Goal: Task Accomplishment & Management: Manage account settings

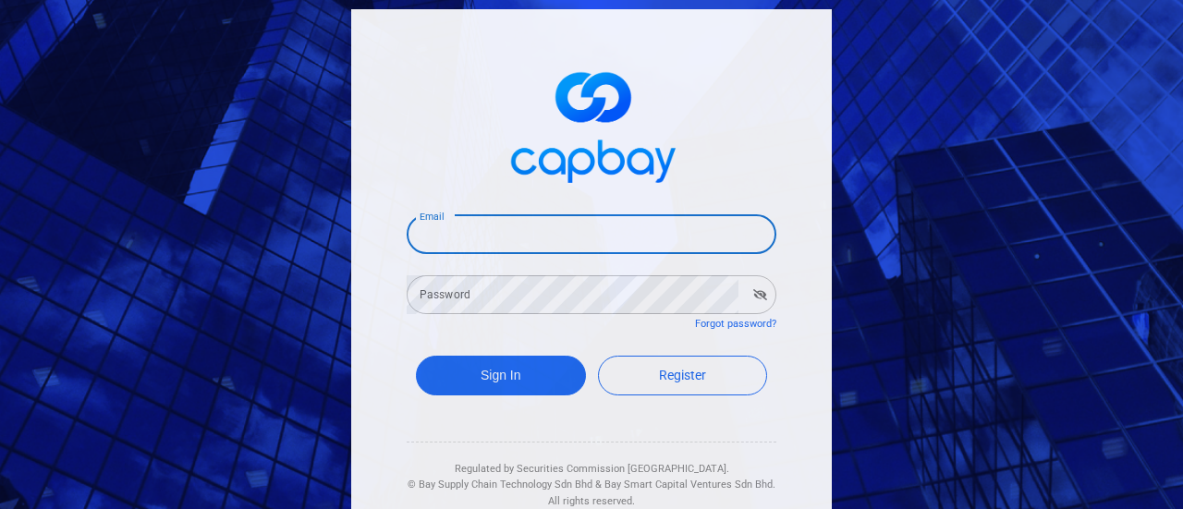
click at [535, 235] on input "Email" at bounding box center [592, 234] width 370 height 39
type input "hansoon_yeo@yahoo.com"
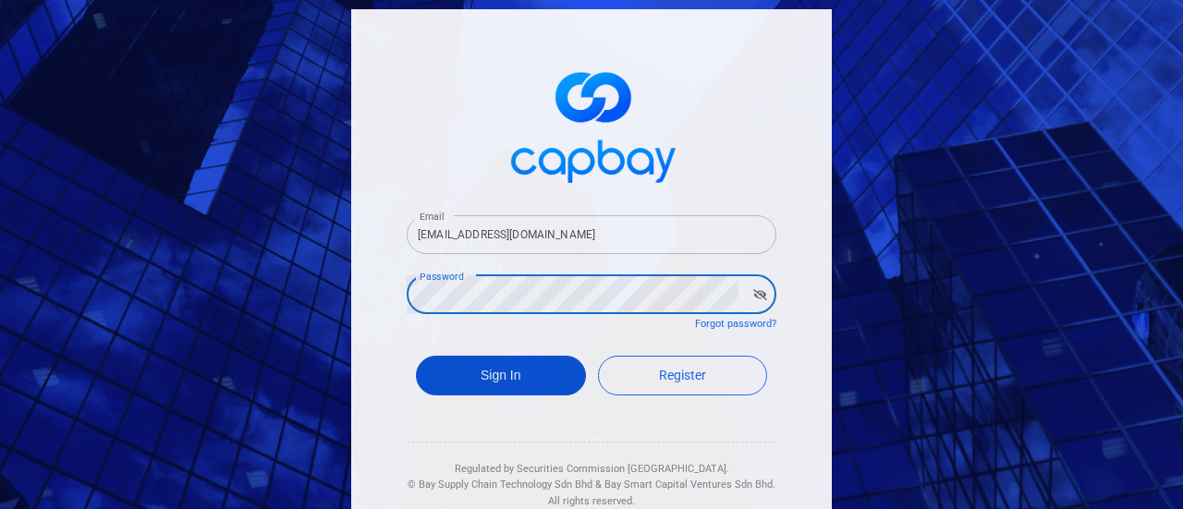
click at [492, 358] on button "Sign In" at bounding box center [501, 376] width 170 height 40
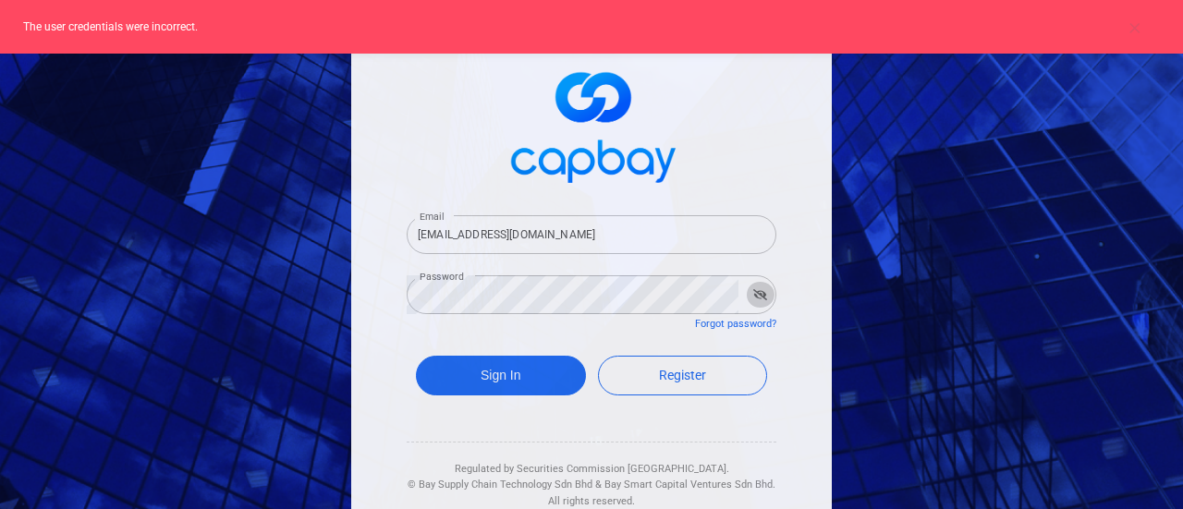
click at [755, 301] on button "button" at bounding box center [760, 295] width 29 height 26
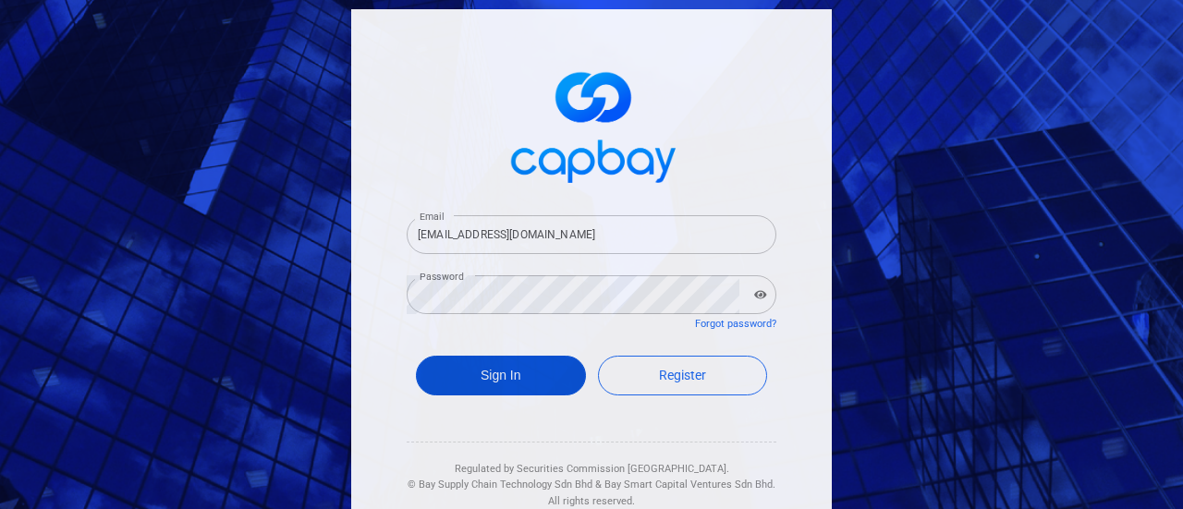
click at [507, 382] on button "Sign In" at bounding box center [501, 376] width 170 height 40
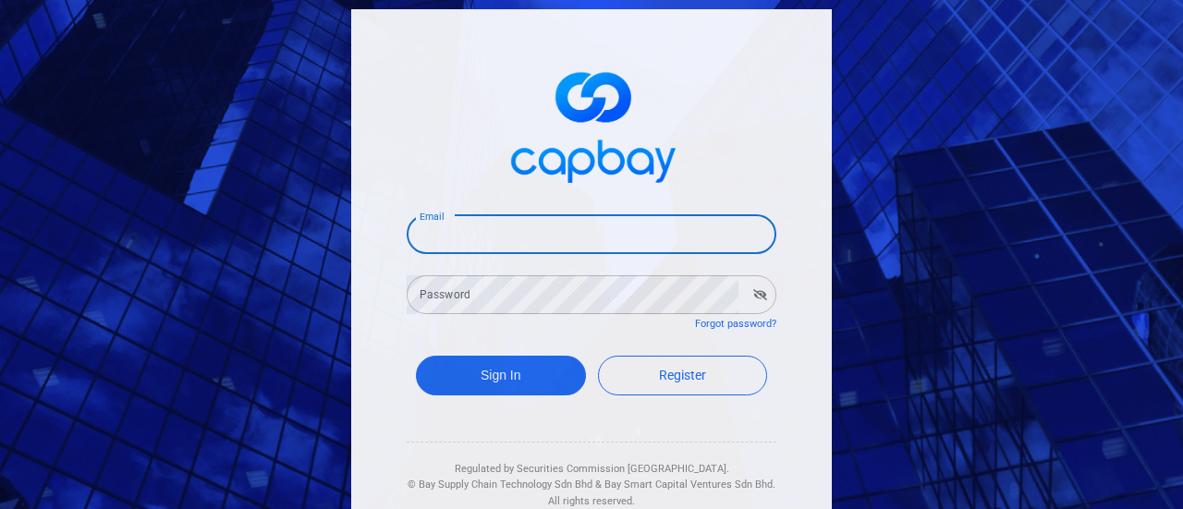
click at [453, 240] on input "Email" at bounding box center [592, 234] width 370 height 39
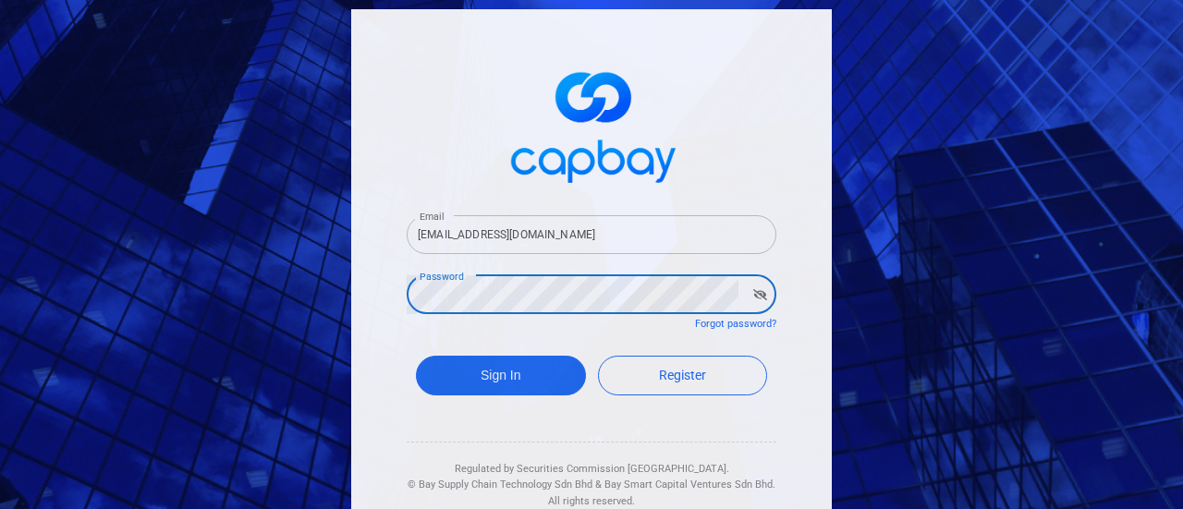
click at [416, 356] on button "Sign In" at bounding box center [501, 376] width 170 height 40
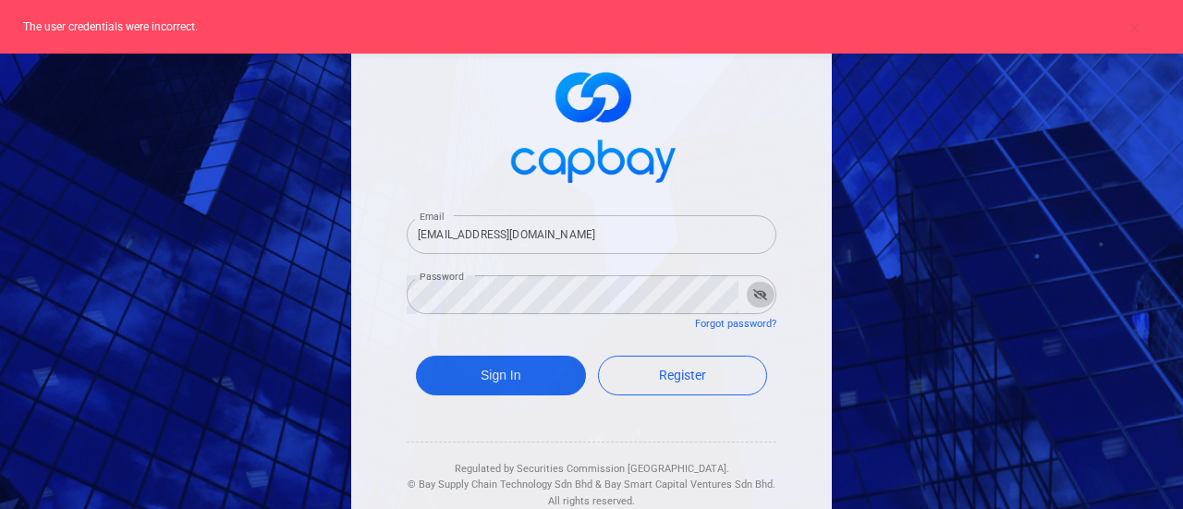
click at [756, 287] on button "button" at bounding box center [760, 295] width 29 height 26
click at [756, 287] on button "button" at bounding box center [761, 295] width 28 height 26
click at [756, 287] on button "button" at bounding box center [760, 295] width 29 height 26
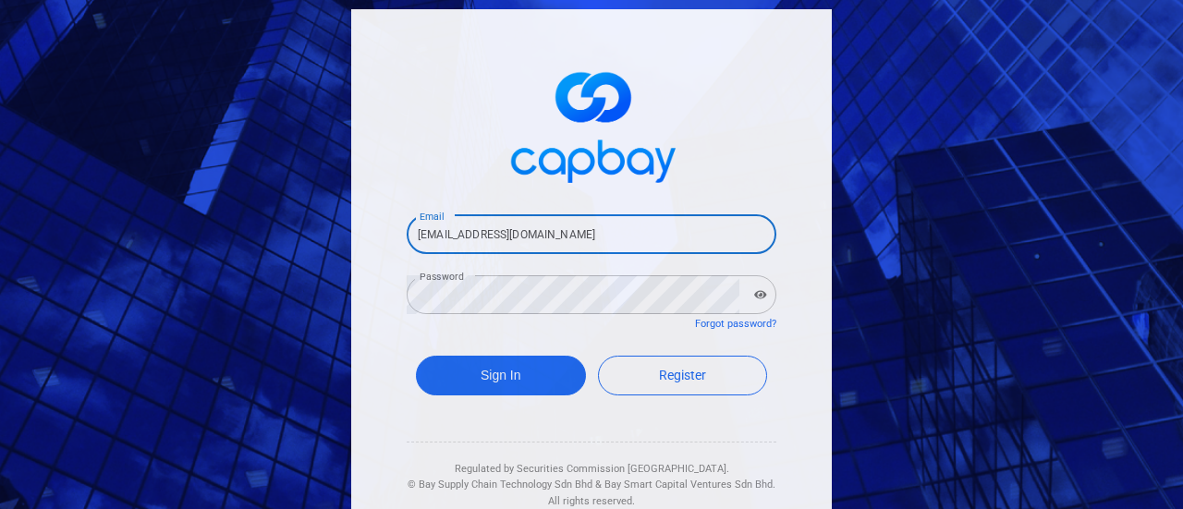
click at [545, 230] on input "hansoon_yeo@yahoo.com" at bounding box center [592, 234] width 370 height 39
type input "[EMAIL_ADDRESS][DOMAIN_NAME]"
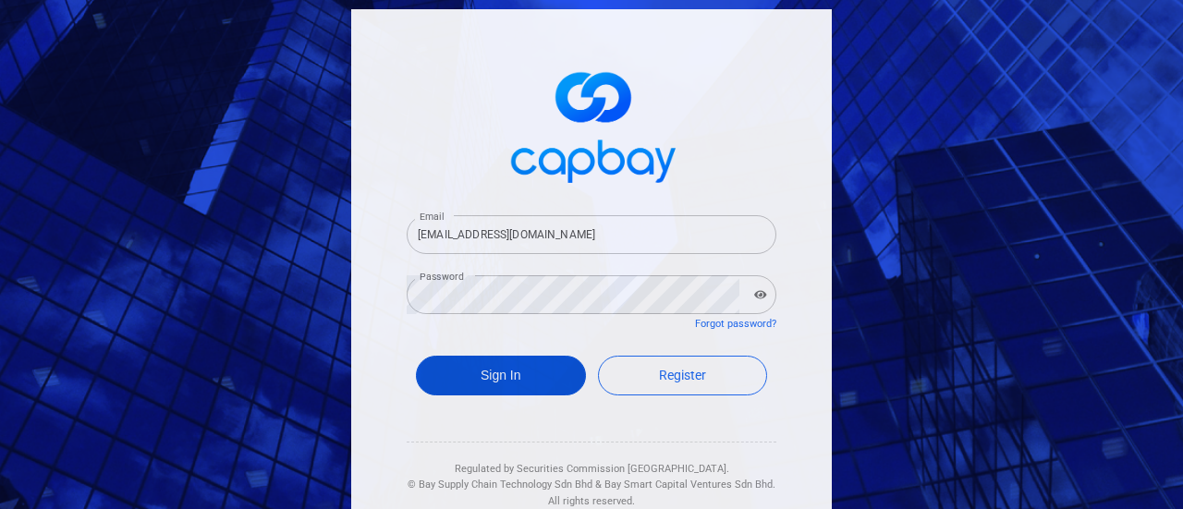
click at [494, 383] on button "Sign In" at bounding box center [501, 376] width 170 height 40
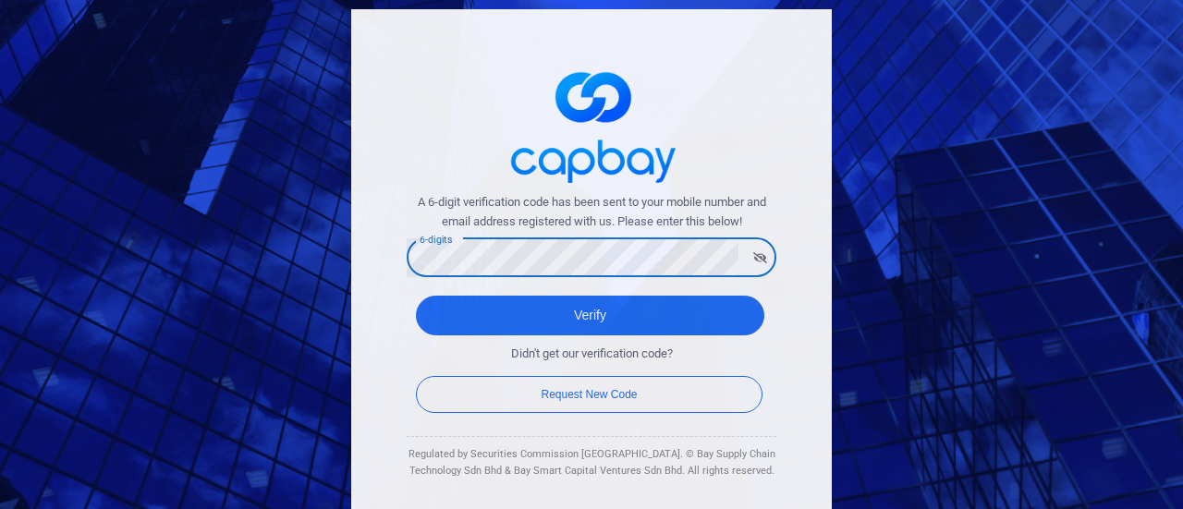
click at [416, 296] on button "Verify" at bounding box center [590, 316] width 348 height 40
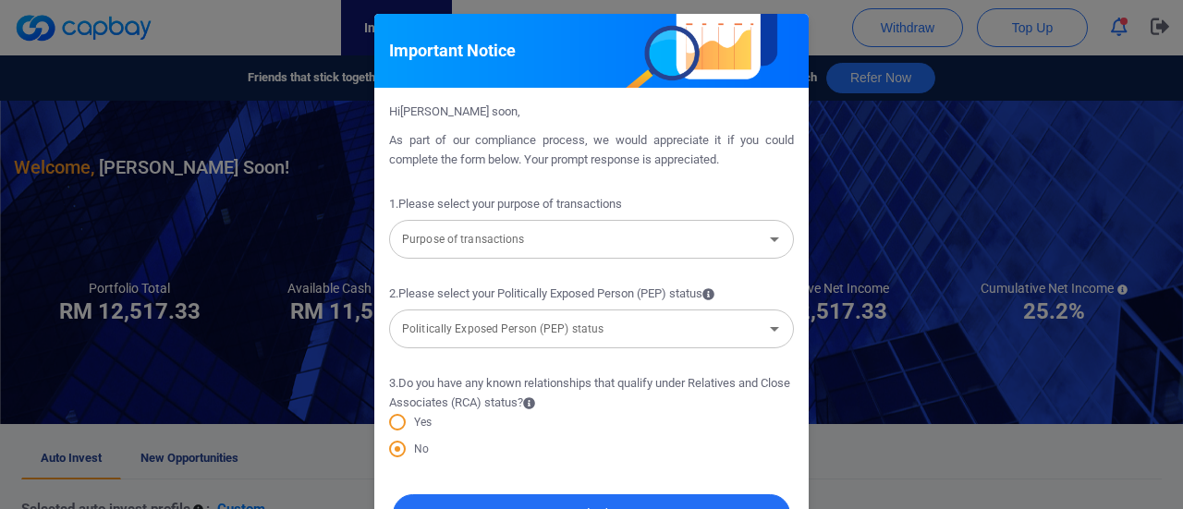
click at [742, 237] on input "Purpose of transactions" at bounding box center [576, 240] width 363 height 34
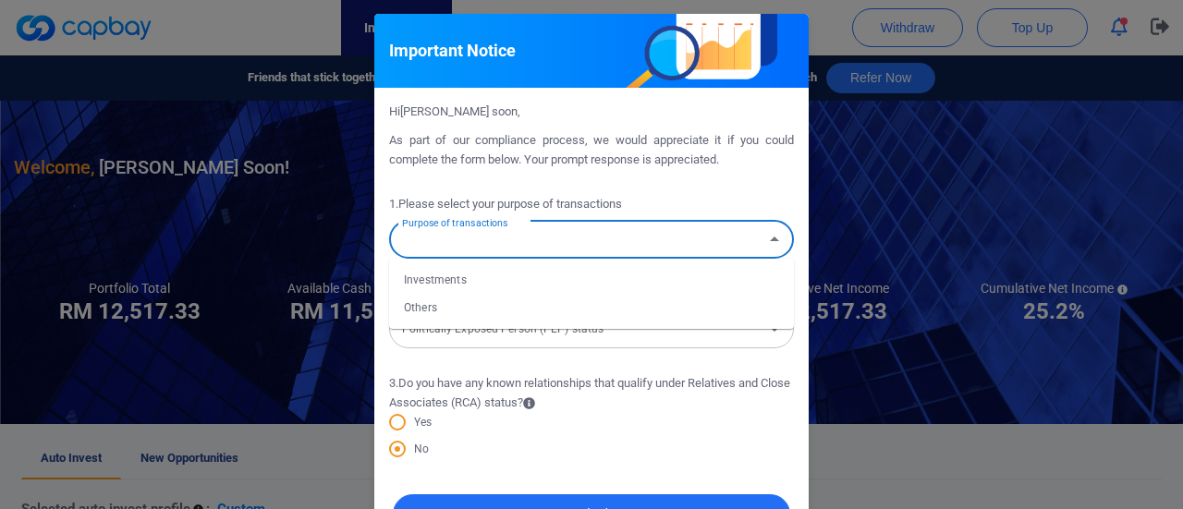
click at [676, 282] on li "Investments" at bounding box center [591, 280] width 405 height 28
type input "Investments"
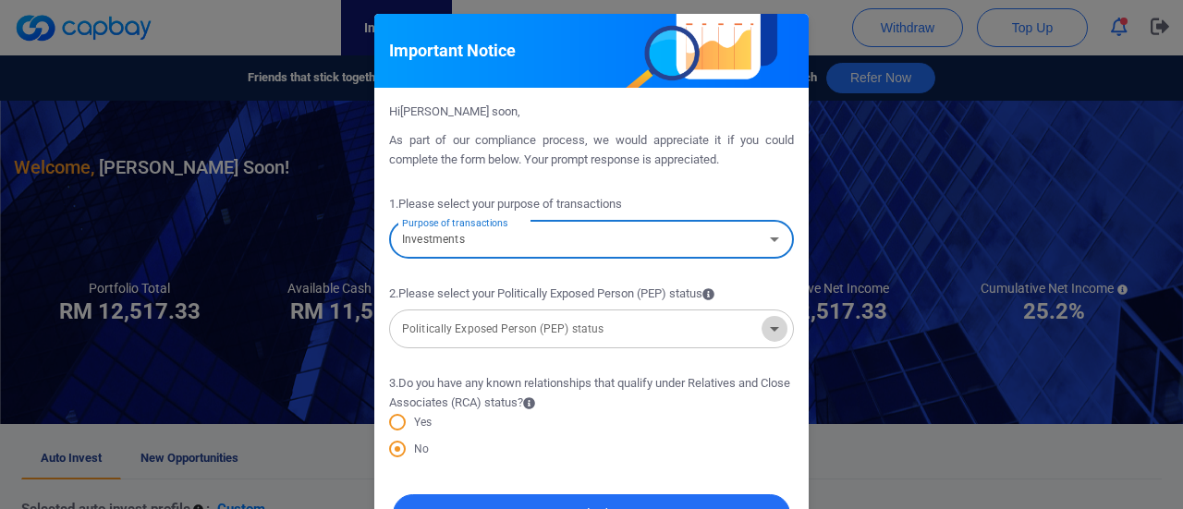
click at [774, 333] on icon "Open" at bounding box center [774, 329] width 22 height 22
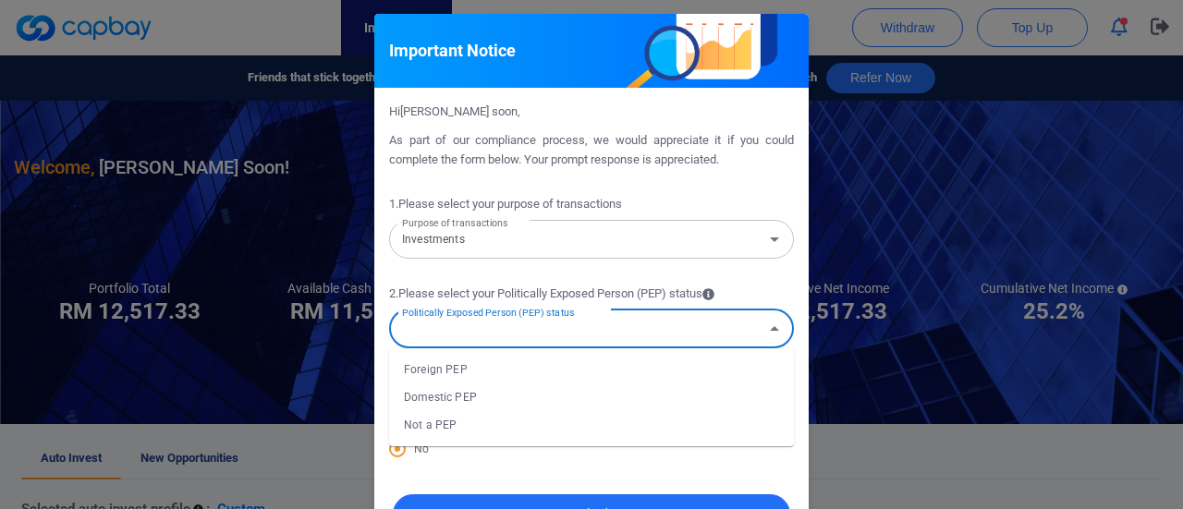
click at [469, 420] on li "Not a PEP" at bounding box center [591, 425] width 405 height 28
type input "Not a PEP"
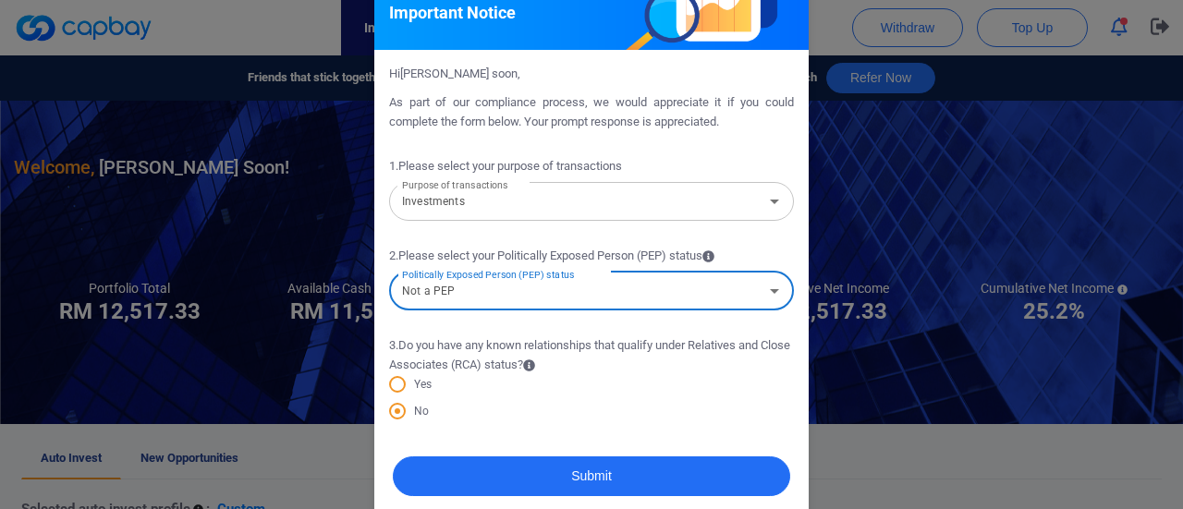
scroll to position [58, 0]
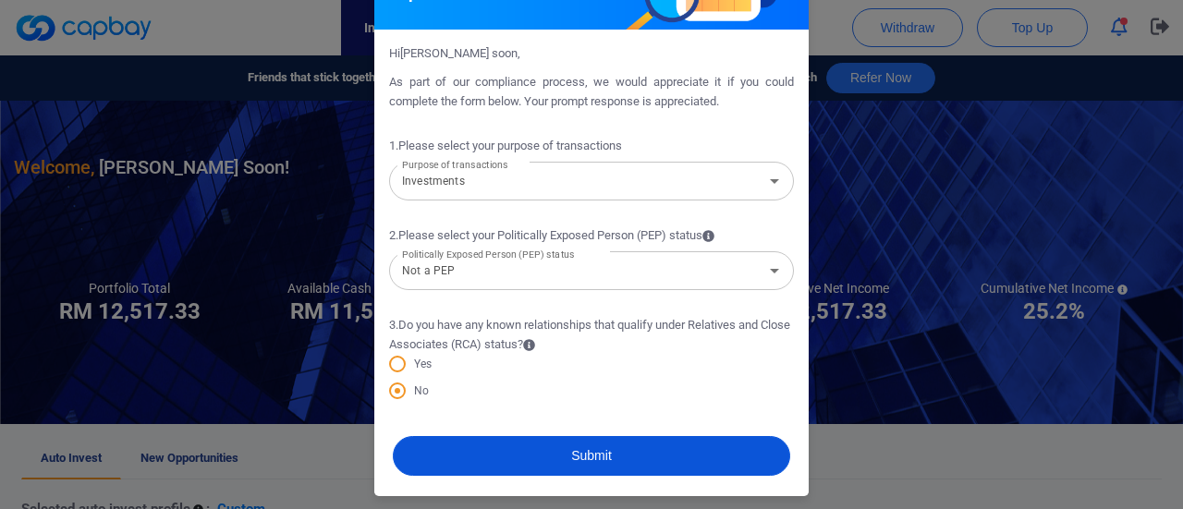
click at [613, 448] on button "Submit" at bounding box center [591, 456] width 397 height 40
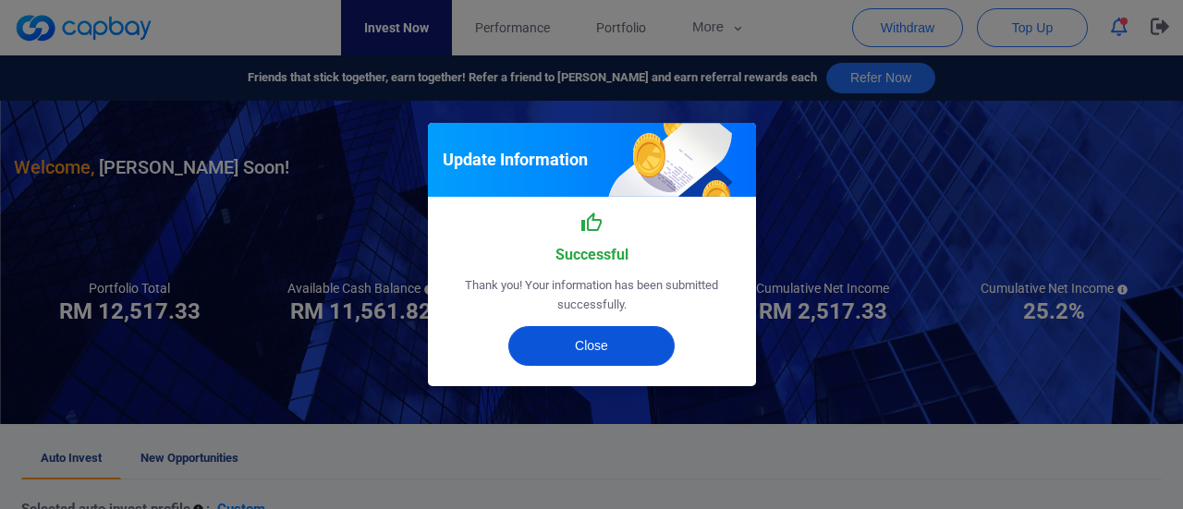
click at [617, 350] on button "Close" at bounding box center [591, 346] width 166 height 40
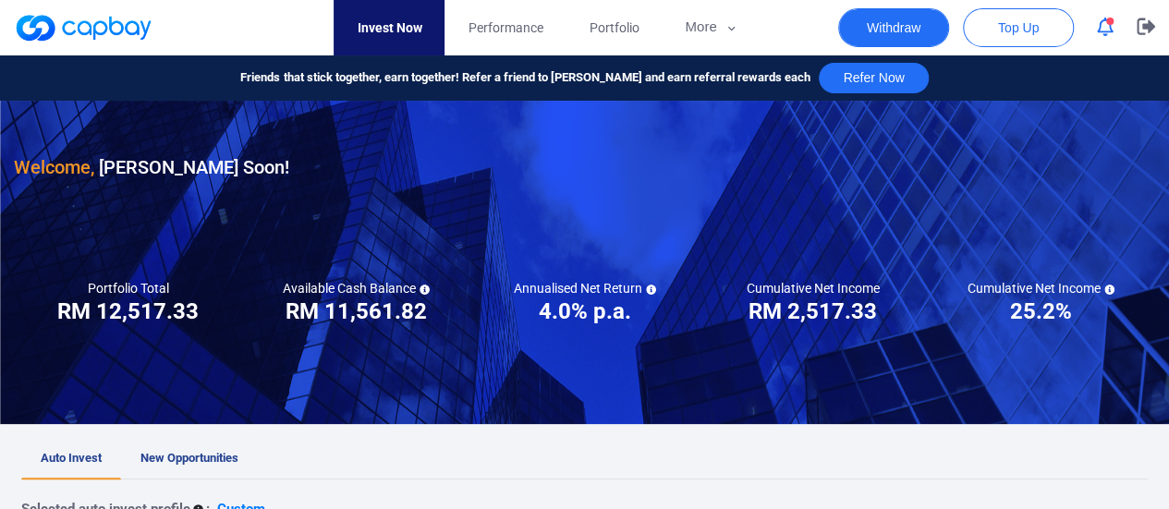
click at [893, 39] on button "Withdraw" at bounding box center [893, 27] width 111 height 39
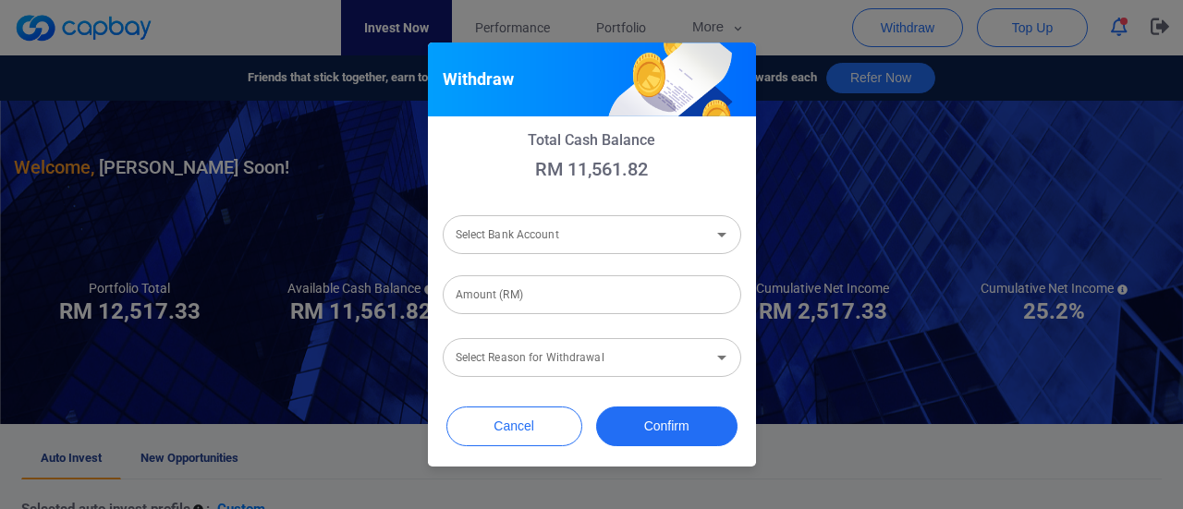
click at [709, 247] on div at bounding box center [721, 235] width 24 height 26
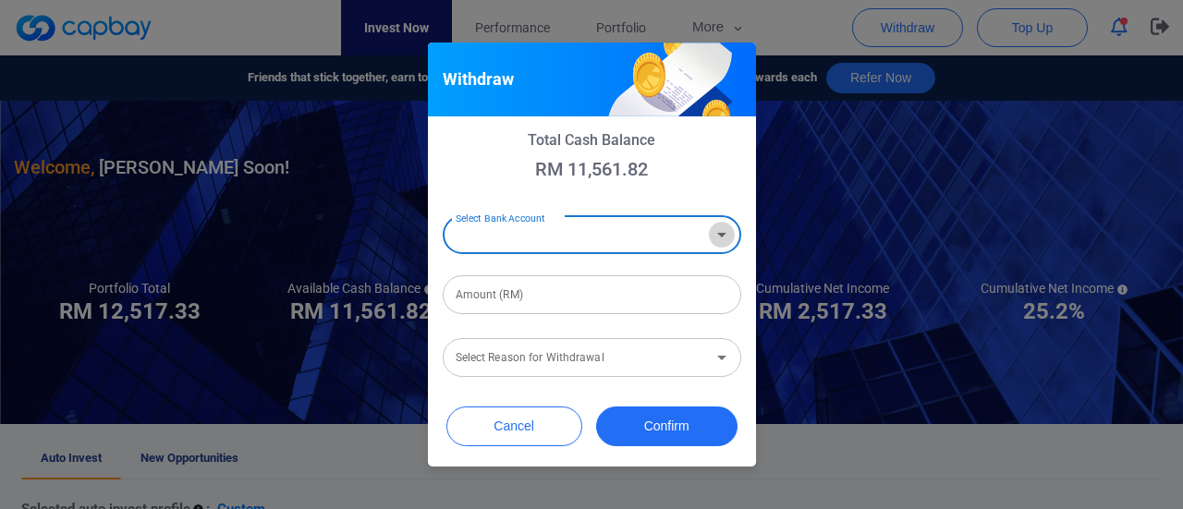
click at [716, 234] on icon "Open" at bounding box center [721, 235] width 22 height 22
click at [687, 276] on li "CIMB Bank Berhad [Acc No: 7012644227 - Acc Name:Yeo Han Soon]" at bounding box center [592, 283] width 298 height 44
type input "CIMB Bank Berhad [Acc No: 7012644227 - Acc Name:Yeo Han Soon]"
click at [679, 297] on input "Amount (RM)" at bounding box center [592, 294] width 298 height 39
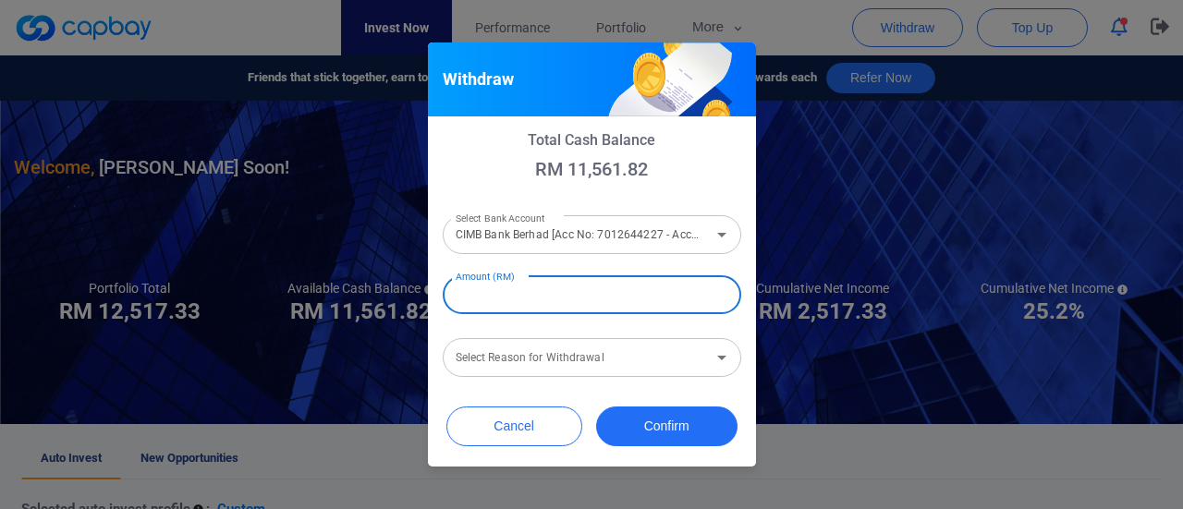
click at [679, 297] on input "Amount (RM)" at bounding box center [592, 294] width 298 height 39
click at [693, 349] on input "Select Reason for Withdrawal" at bounding box center [576, 358] width 257 height 34
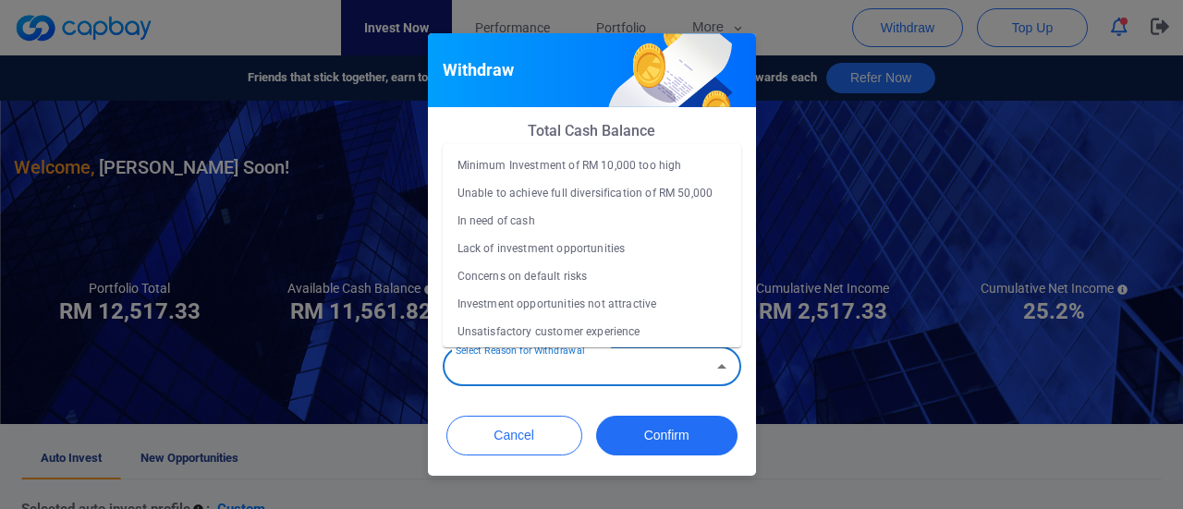
click at [604, 226] on li "In need of cash" at bounding box center [592, 221] width 298 height 28
type input "In need of cash"
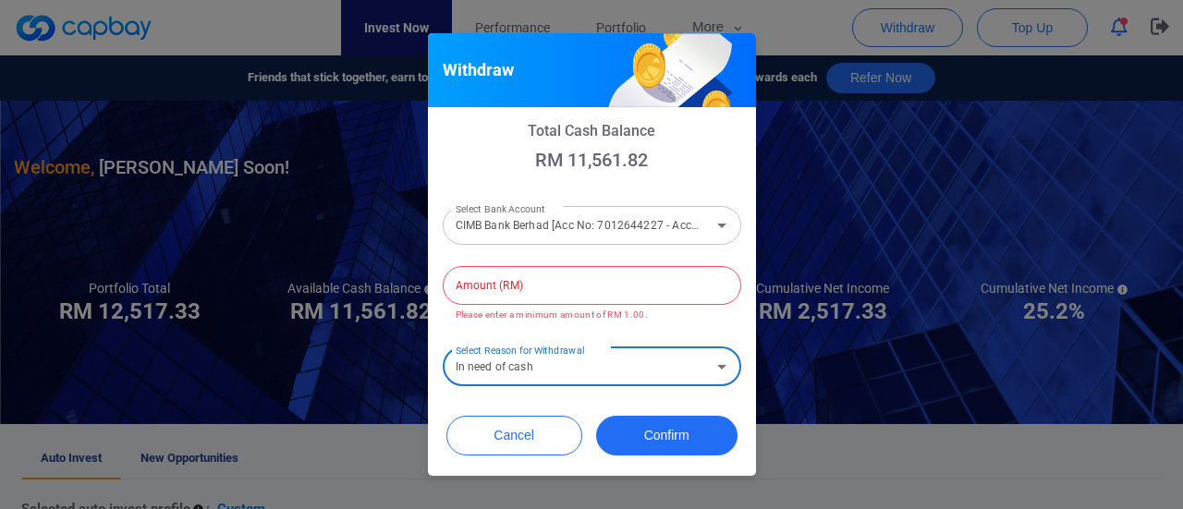
click at [667, 298] on input "Amount (RM)" at bounding box center [592, 285] width 298 height 39
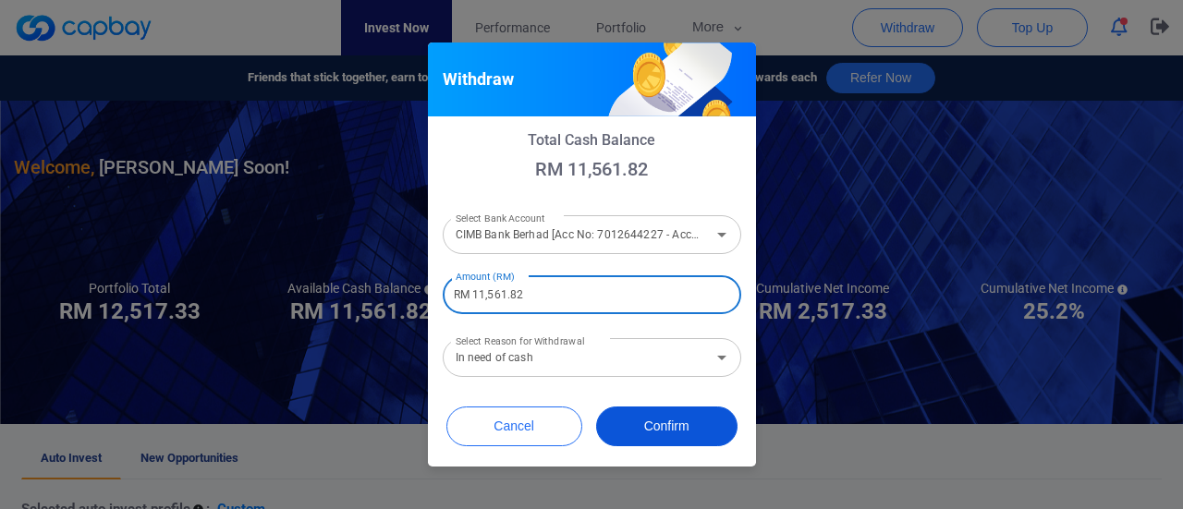
type input "RM 11,561.82"
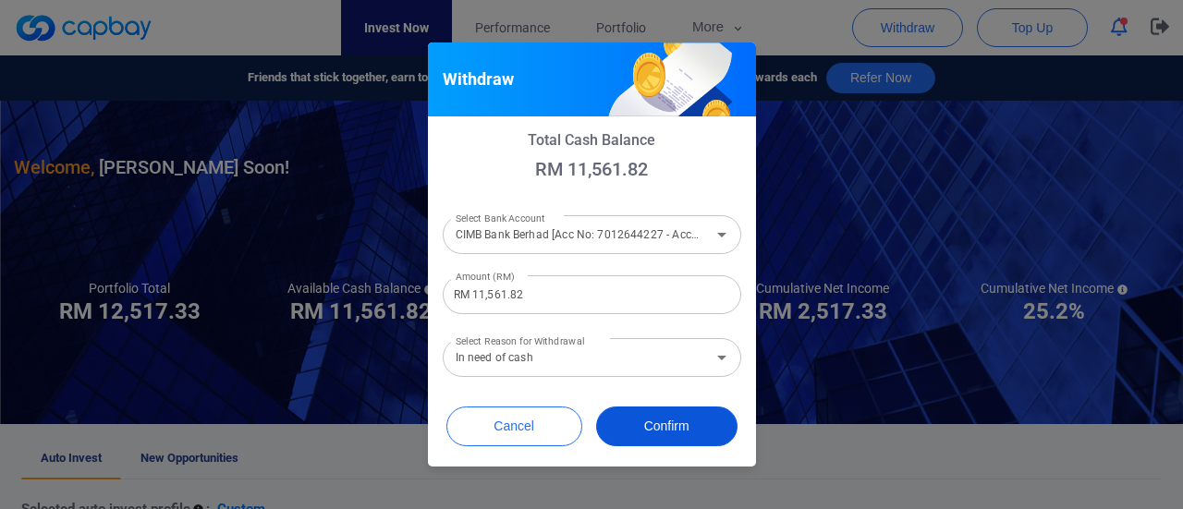
click at [680, 424] on button "Confirm" at bounding box center [666, 427] width 141 height 40
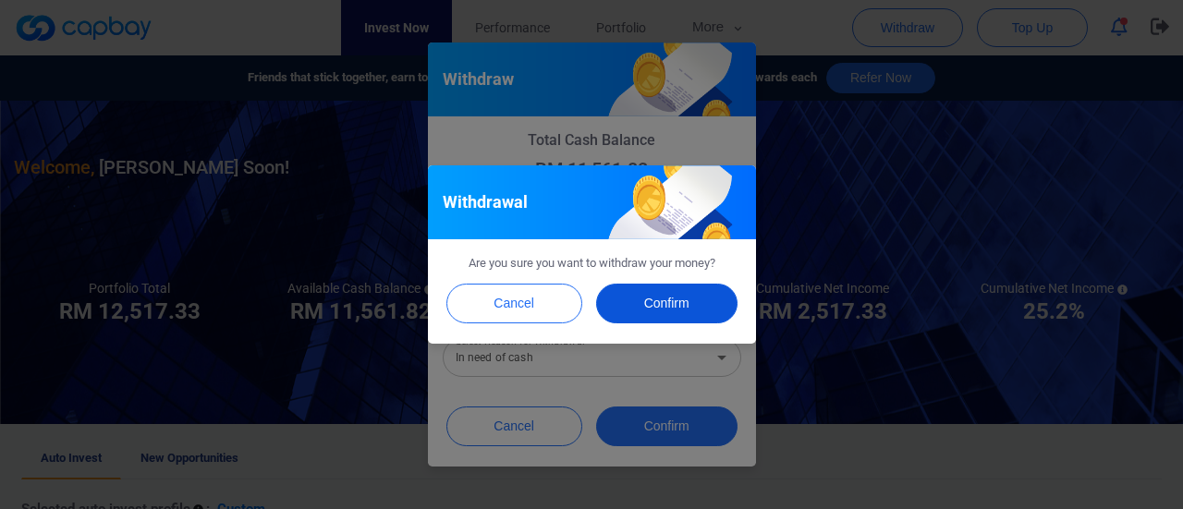
click at [660, 306] on button "Confirm" at bounding box center [666, 304] width 141 height 40
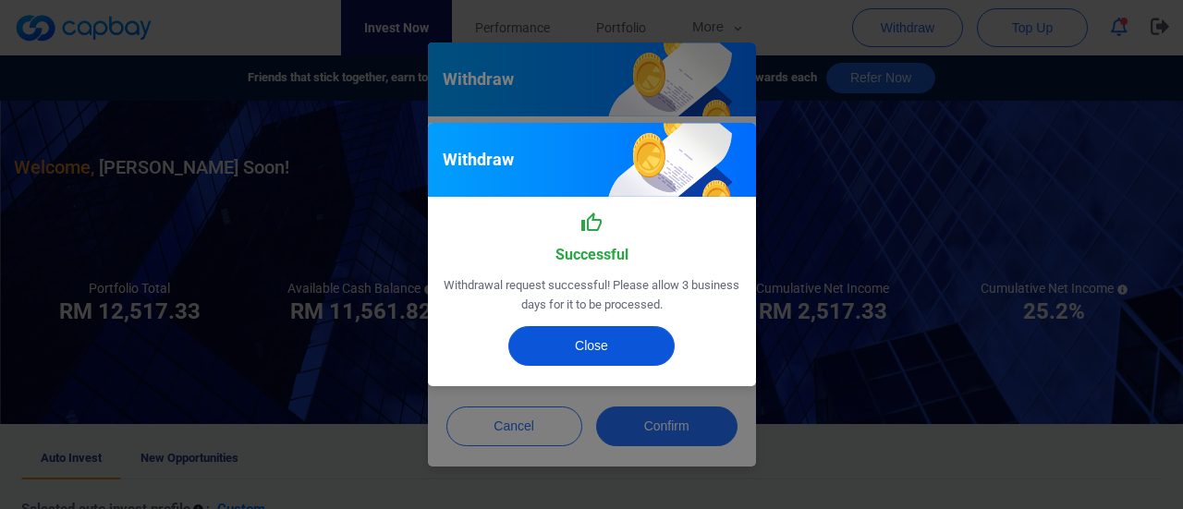
click at [616, 343] on button "Close" at bounding box center [591, 346] width 166 height 40
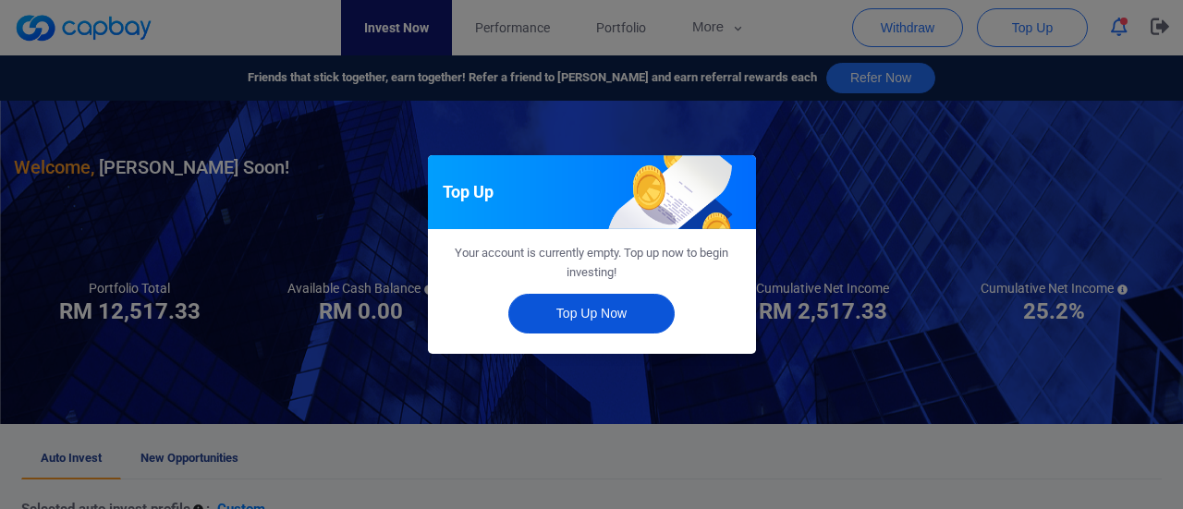
drag, startPoint x: 639, startPoint y: 319, endPoint x: 740, endPoint y: 378, distance: 116.8
click at [734, 367] on div "Top Up Your account is currently empty. Top up now to begin investing! Top Up N…" at bounding box center [591, 254] width 1183 height 509
click at [743, 383] on div "Top Up Your account is currently empty. Top up now to begin investing! Top Up N…" at bounding box center [591, 254] width 1183 height 509
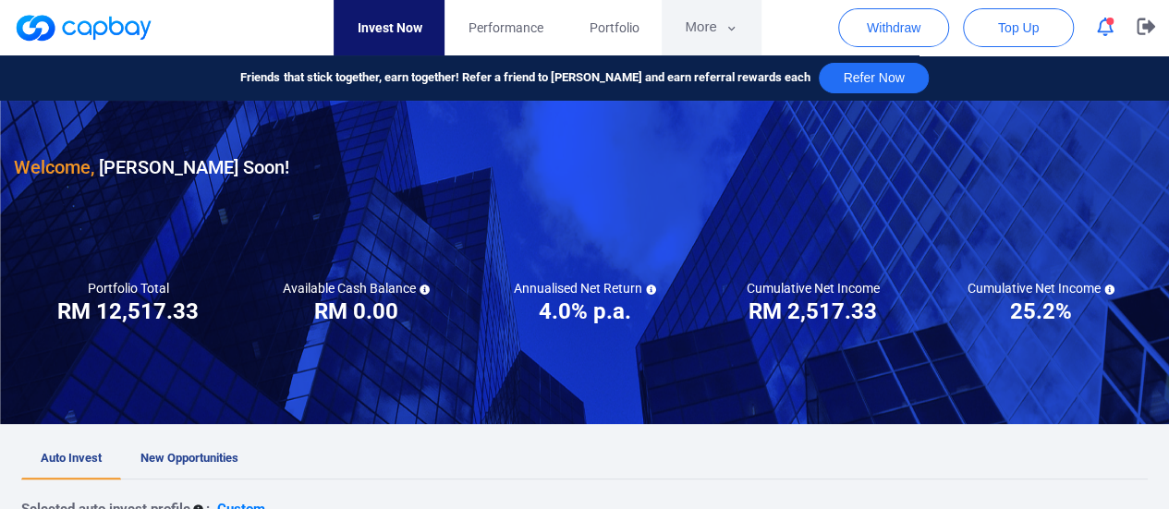
click at [733, 29] on icon "button" at bounding box center [731, 28] width 14 height 17
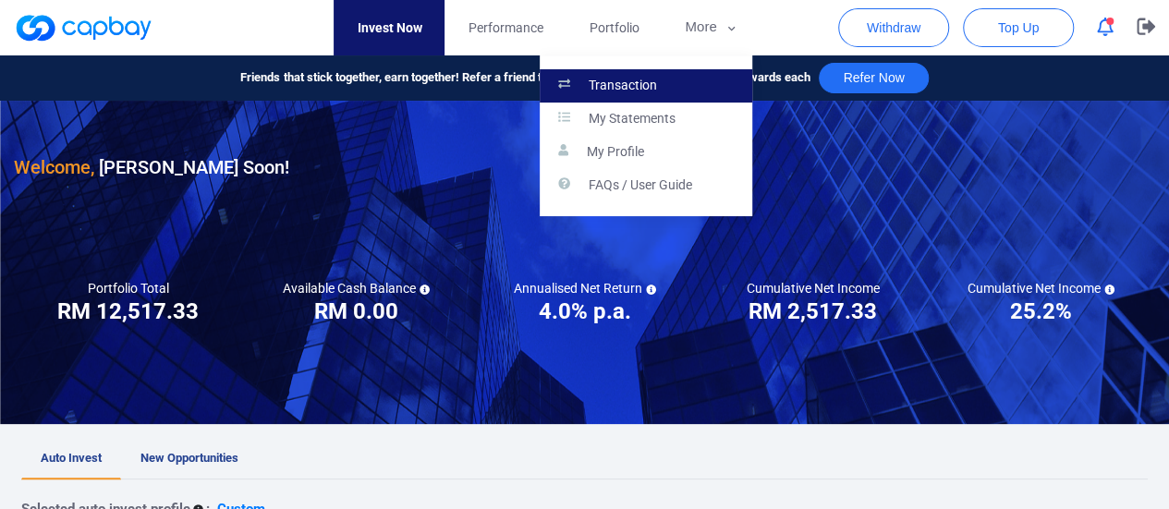
click at [667, 82] on link "Transaction" at bounding box center [646, 85] width 213 height 33
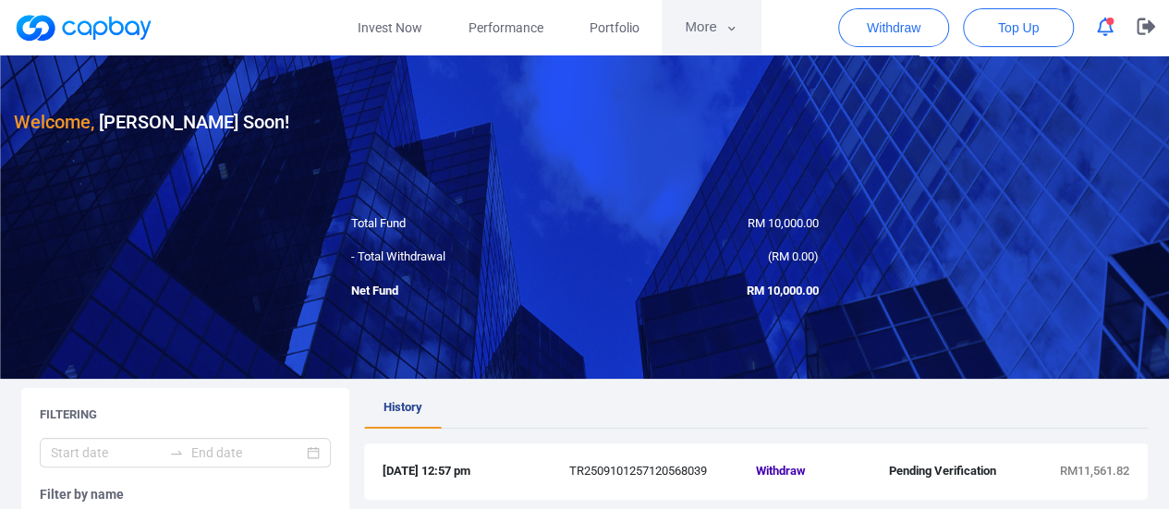
click at [720, 19] on button "More" at bounding box center [711, 27] width 99 height 55
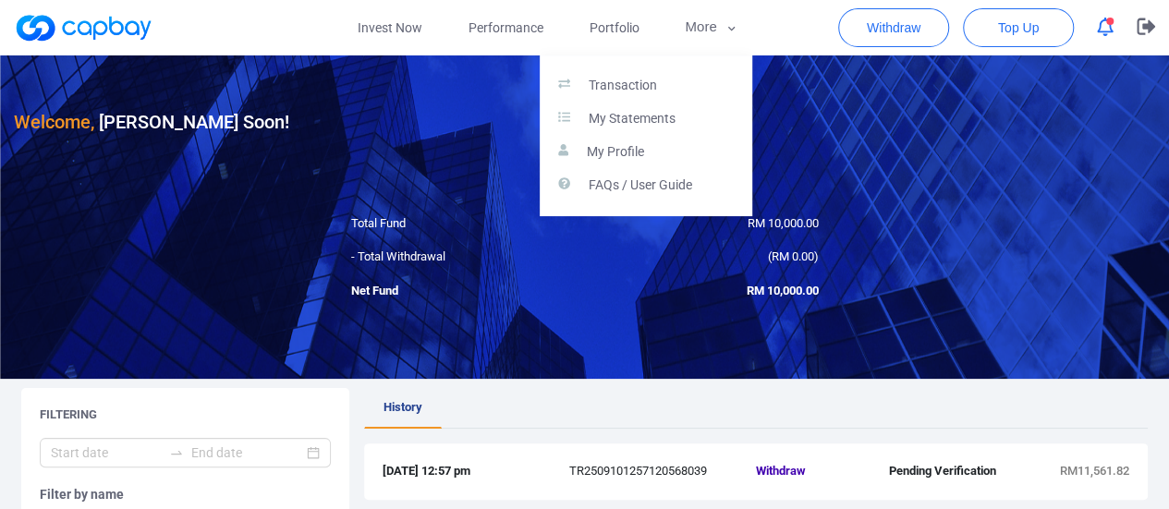
click at [583, 409] on button "button" at bounding box center [584, 254] width 1169 height 509
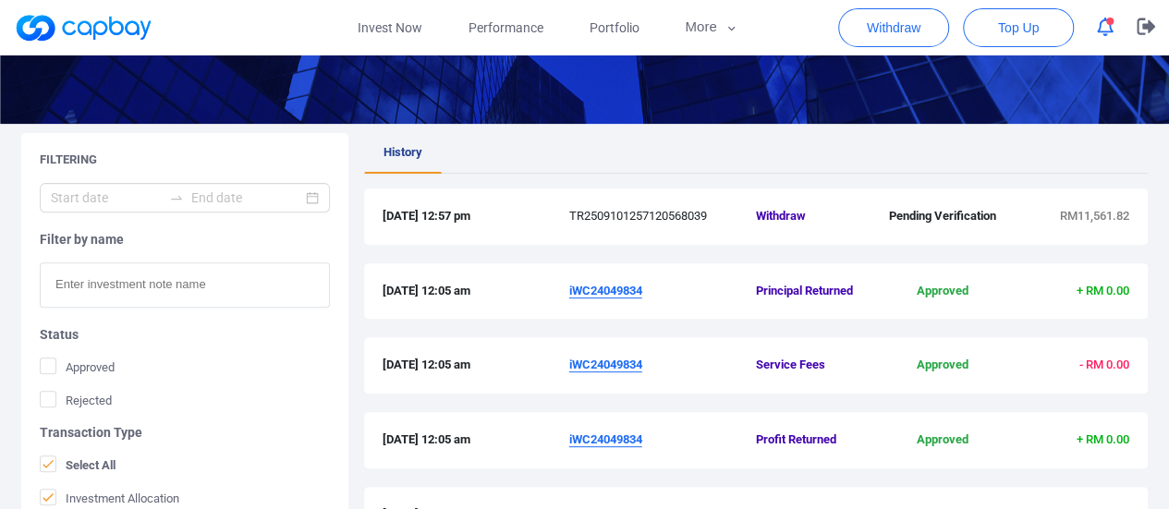
scroll to position [462, 0]
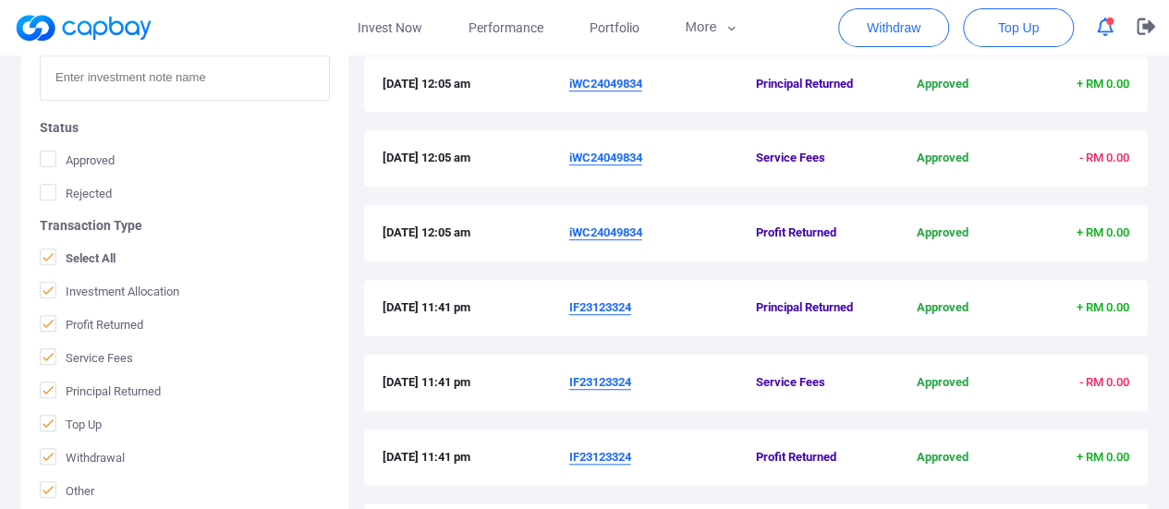
click at [589, 151] on u "iWC24049834" at bounding box center [605, 158] width 73 height 14
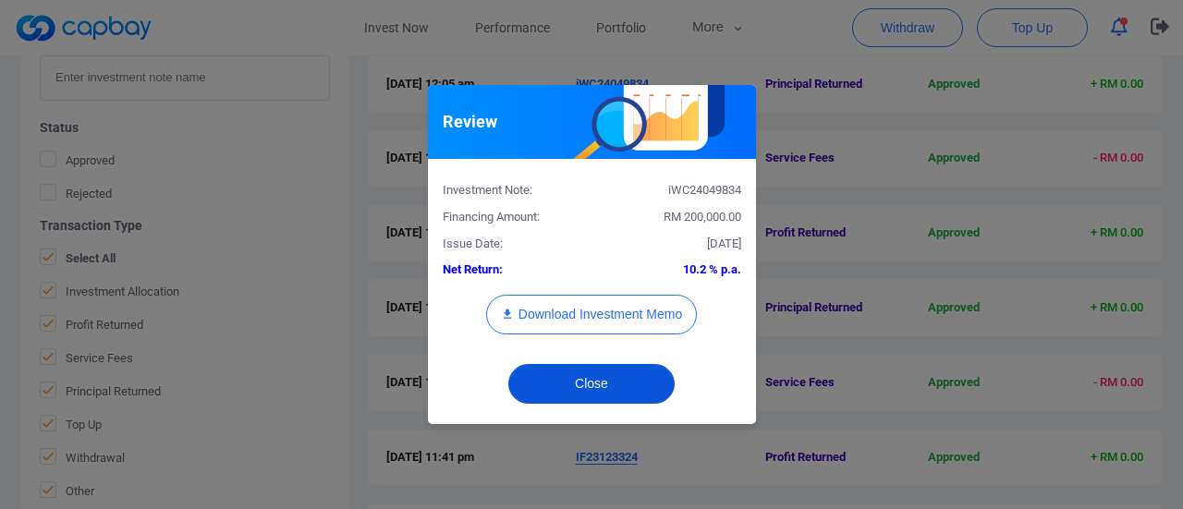
click at [649, 391] on button "Close" at bounding box center [591, 384] width 166 height 40
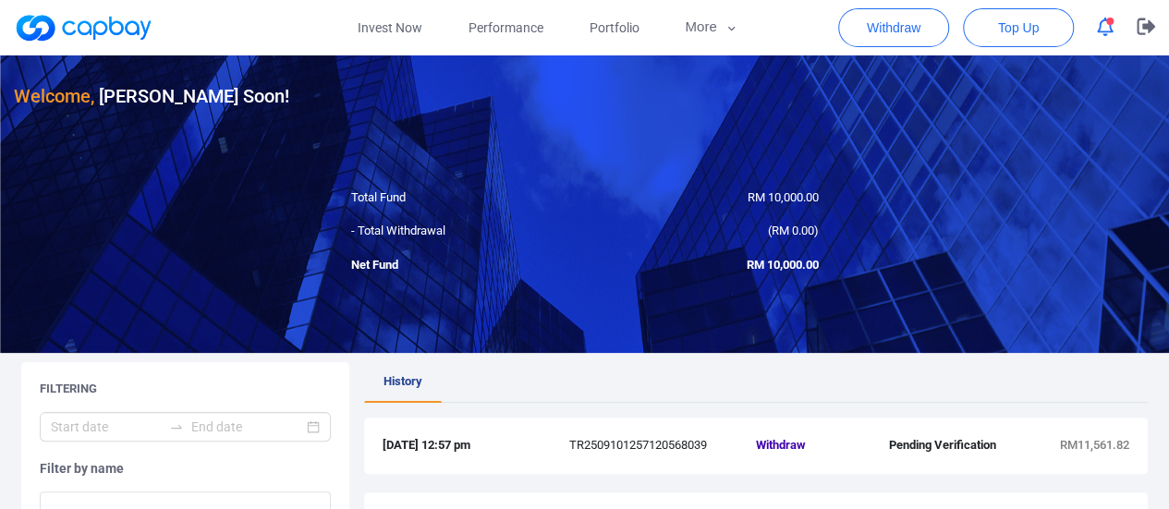
scroll to position [0, 0]
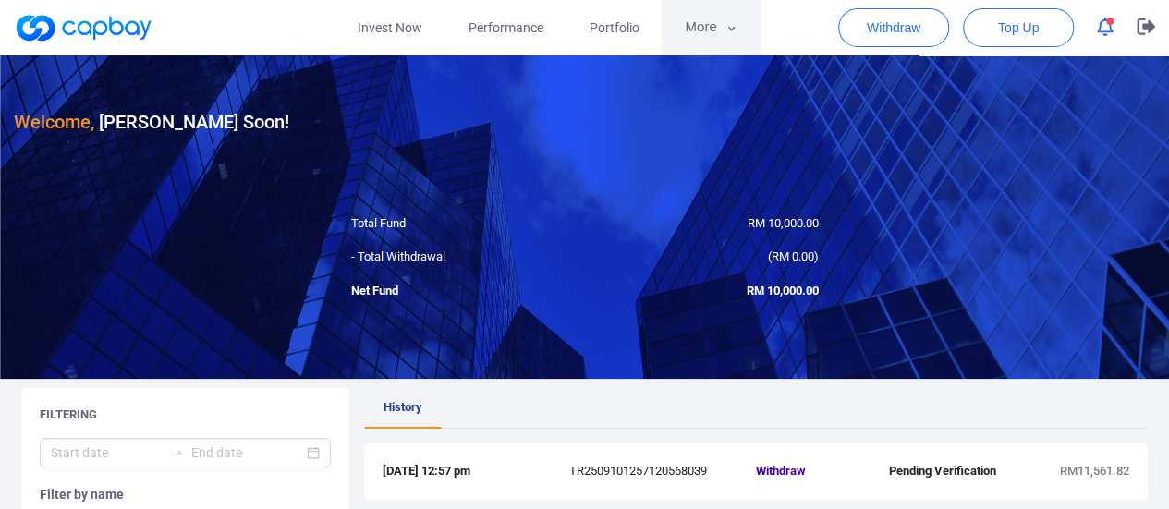
click at [743, 18] on button "More" at bounding box center [711, 27] width 99 height 55
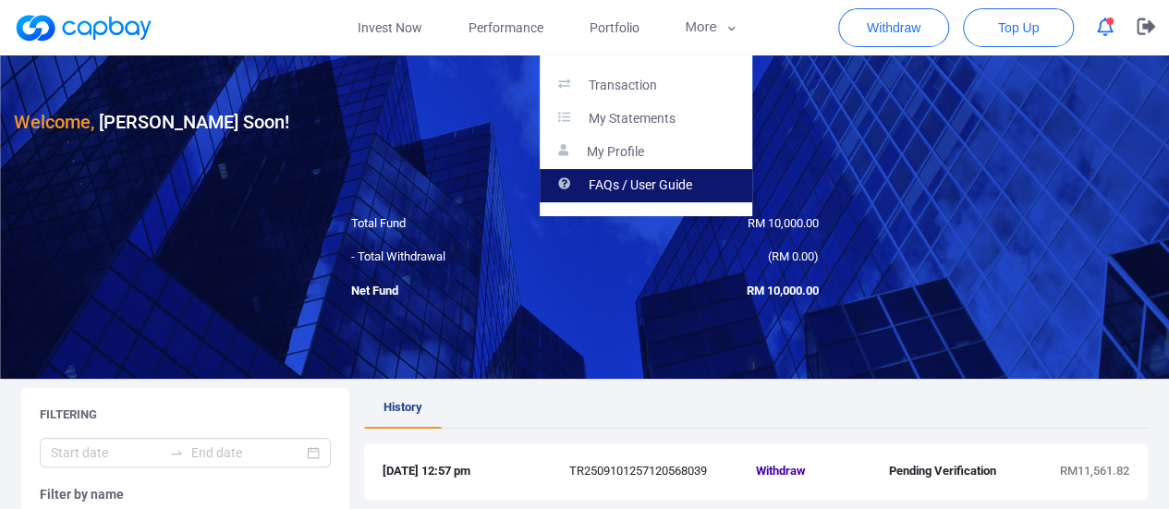
click at [662, 182] on p "FAQs / User Guide" at bounding box center [640, 185] width 103 height 17
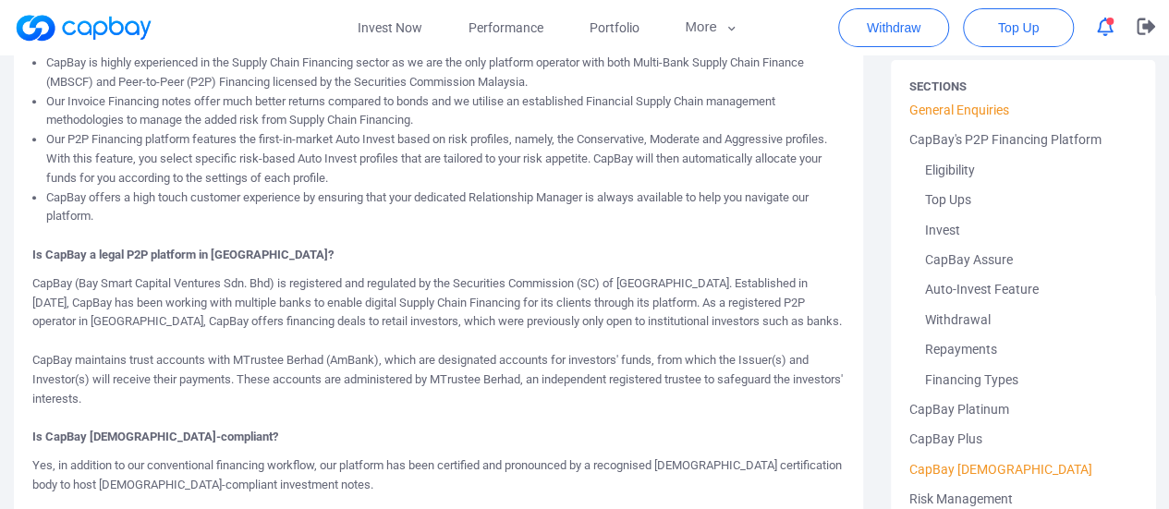
scroll to position [739, 0]
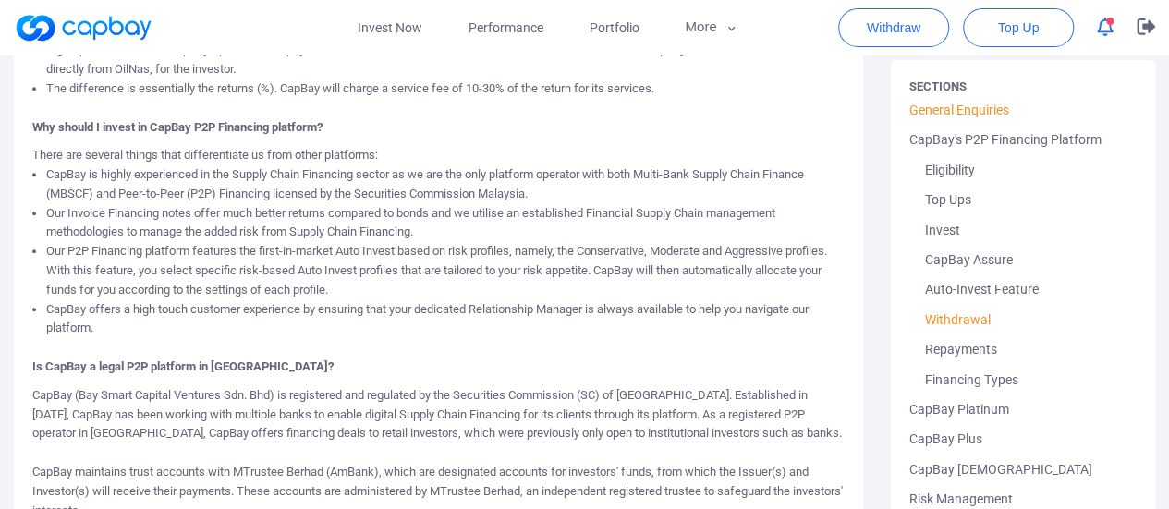
click at [984, 317] on link "Withdrawal" at bounding box center [1022, 320] width 227 height 30
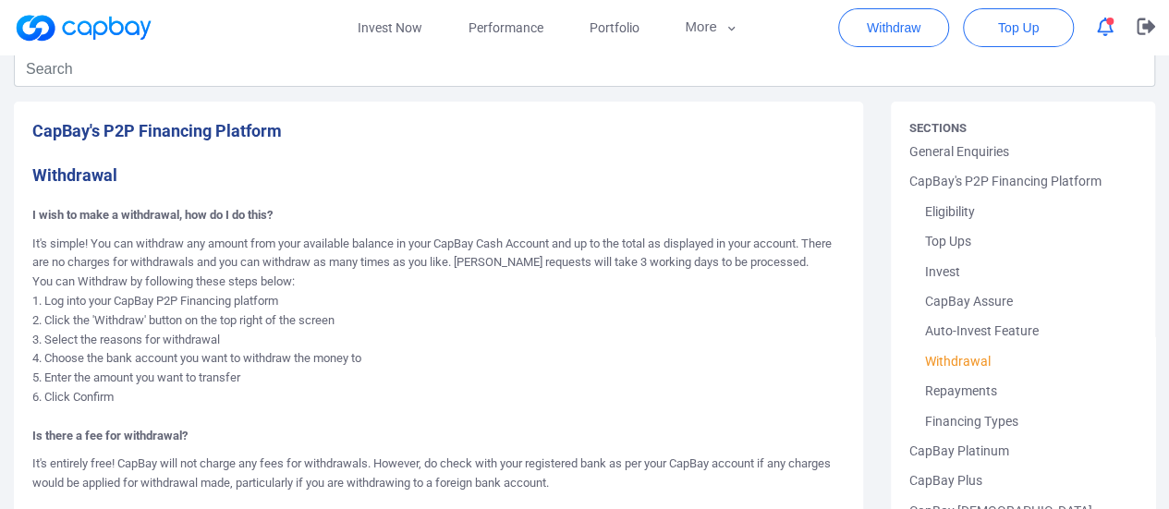
scroll to position [92, 0]
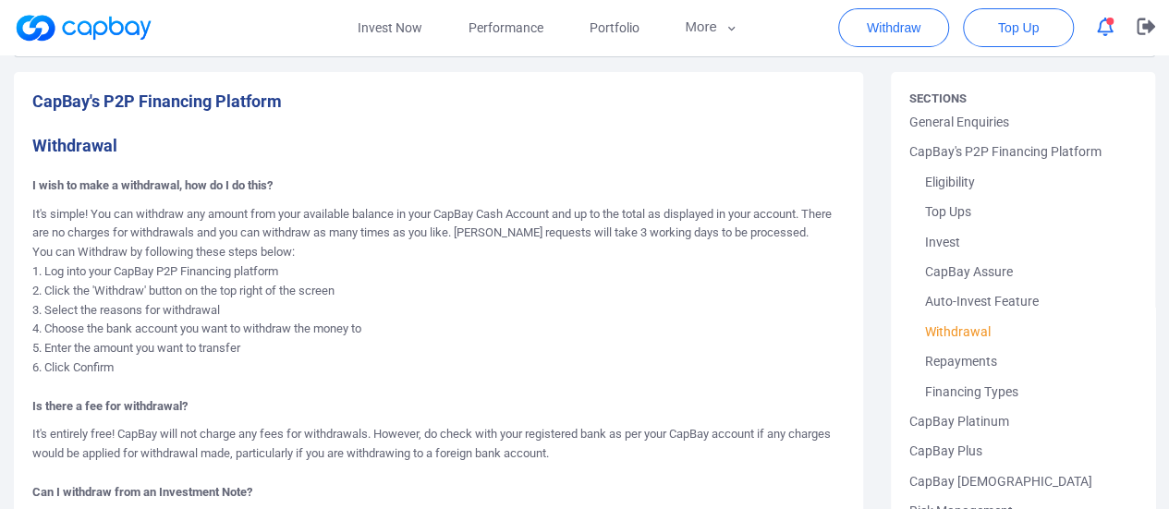
drag, startPoint x: 113, startPoint y: 217, endPoint x: 806, endPoint y: 271, distance: 695.0
click at [806, 271] on p "It's simple! You can withdraw any amount from your available balance in your Ca…" at bounding box center [438, 301] width 812 height 192
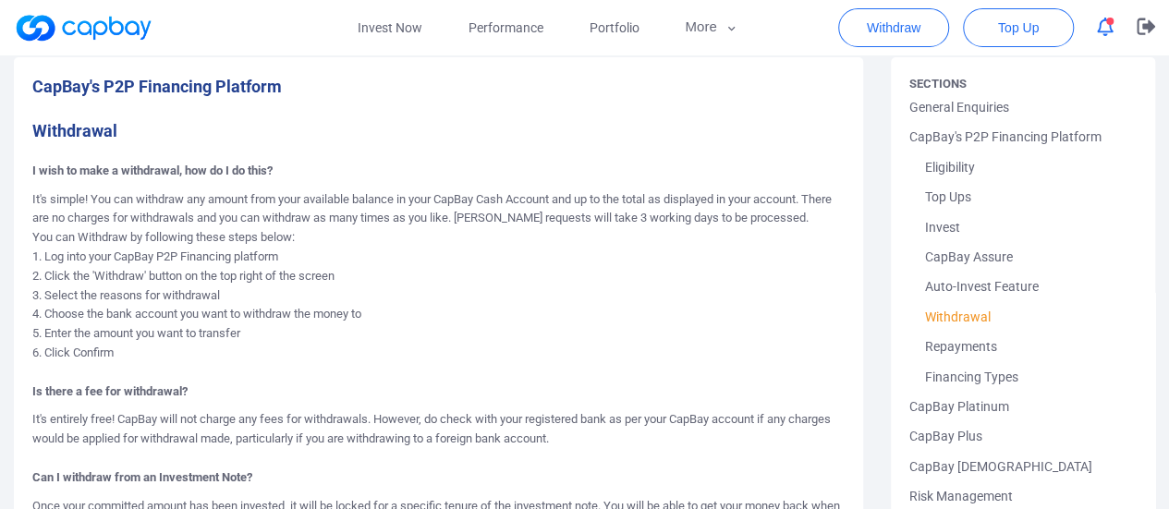
scroll to position [0, 0]
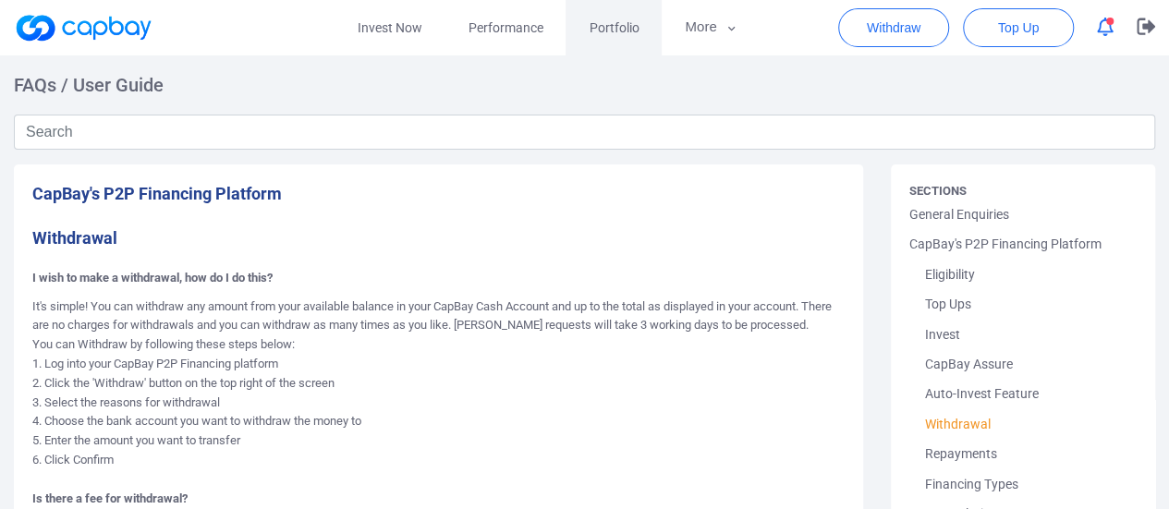
click at [617, 18] on span "Portfolio" at bounding box center [614, 28] width 50 height 20
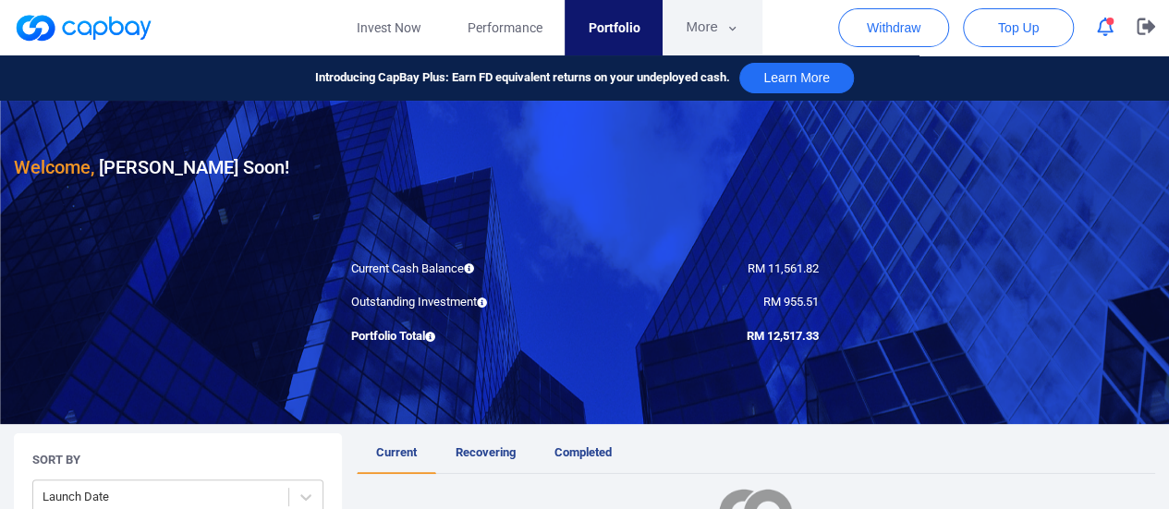
click at [715, 28] on button "More" at bounding box center [711, 27] width 99 height 55
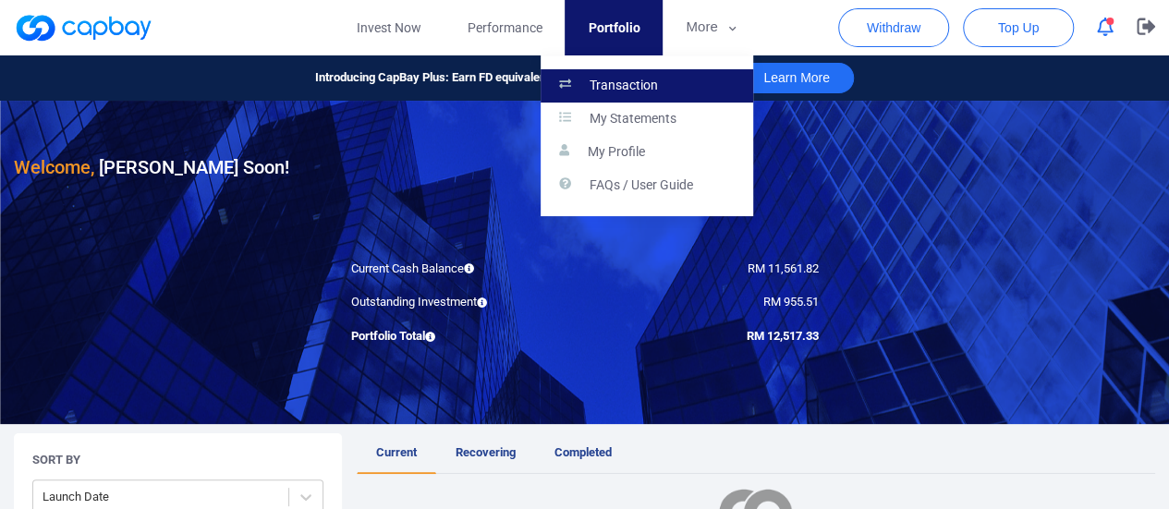
click at [665, 80] on link "Transaction" at bounding box center [646, 85] width 213 height 33
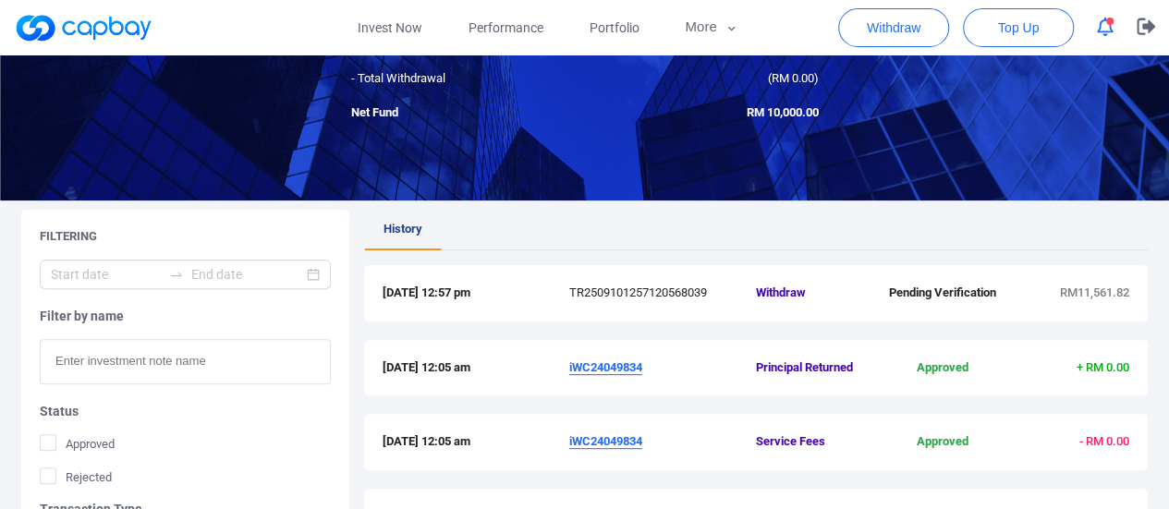
scroll to position [277, 0]
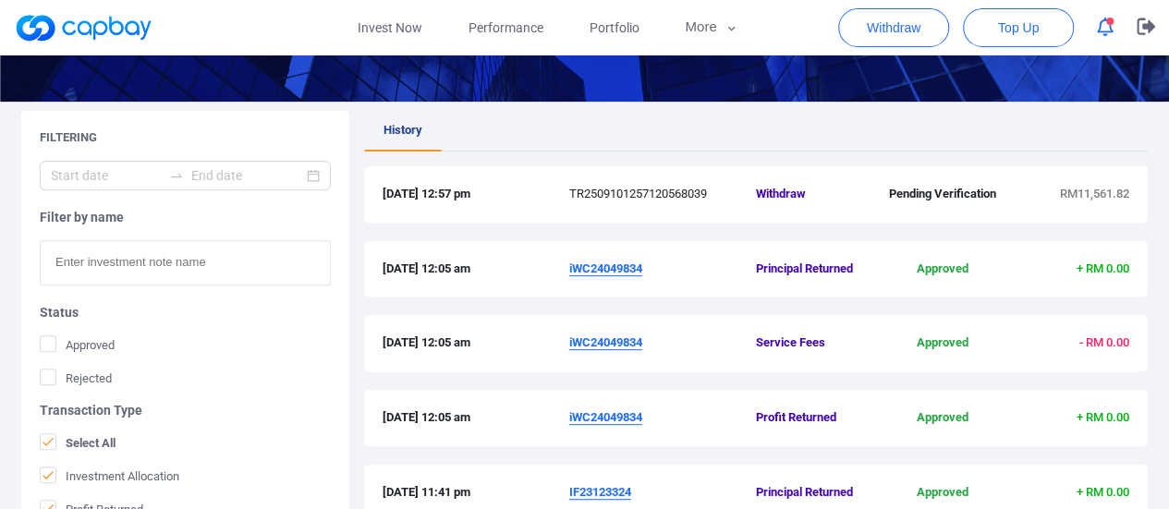
click at [927, 191] on span "Pending Verification" at bounding box center [942, 194] width 125 height 19
click at [730, 35] on icon "button" at bounding box center [731, 28] width 14 height 17
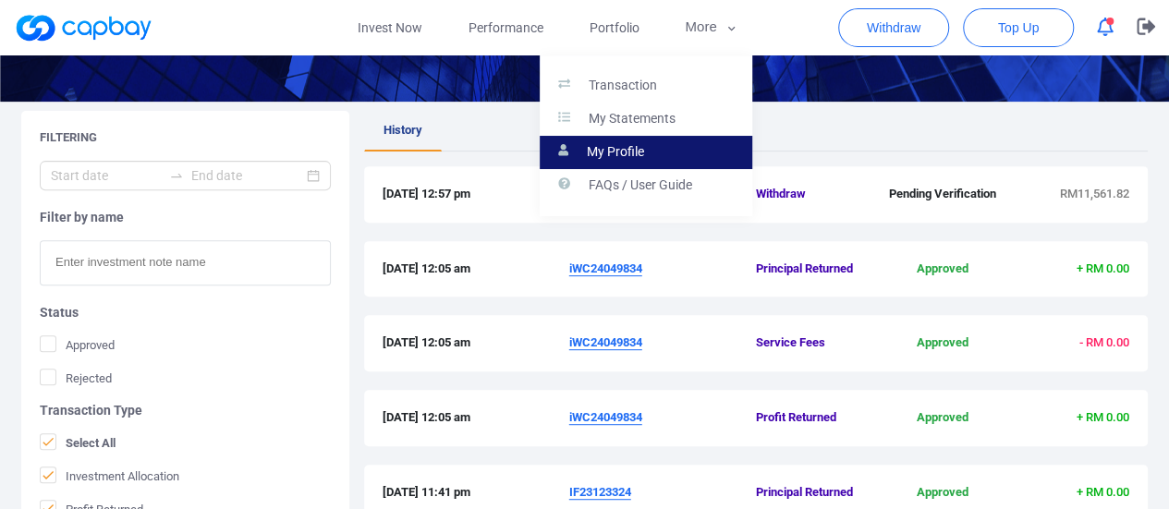
click at [639, 149] on p "My Profile" at bounding box center [615, 152] width 57 height 17
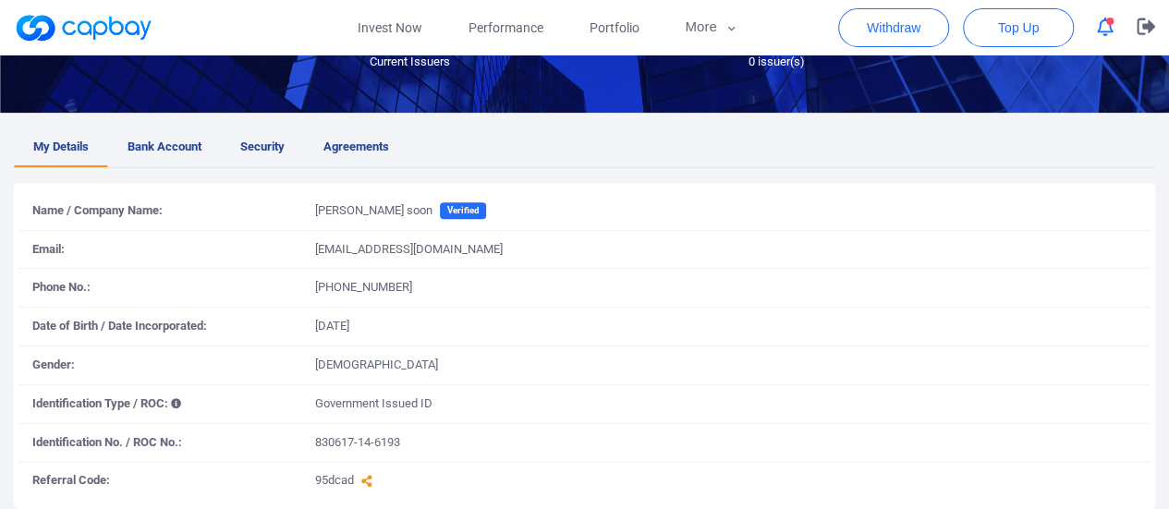
scroll to position [259, 0]
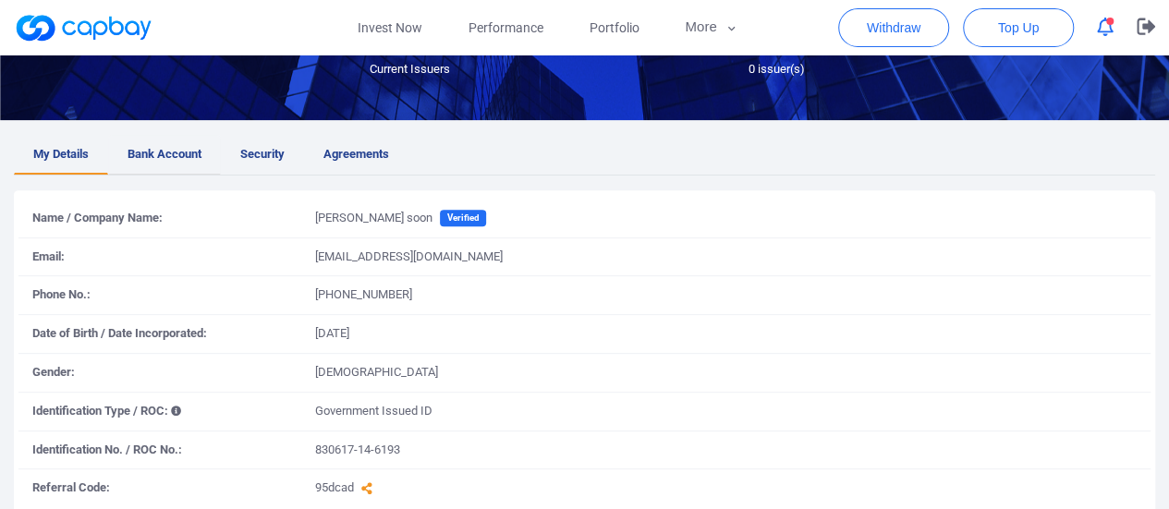
click at [165, 160] on span "Bank Account" at bounding box center [165, 154] width 74 height 19
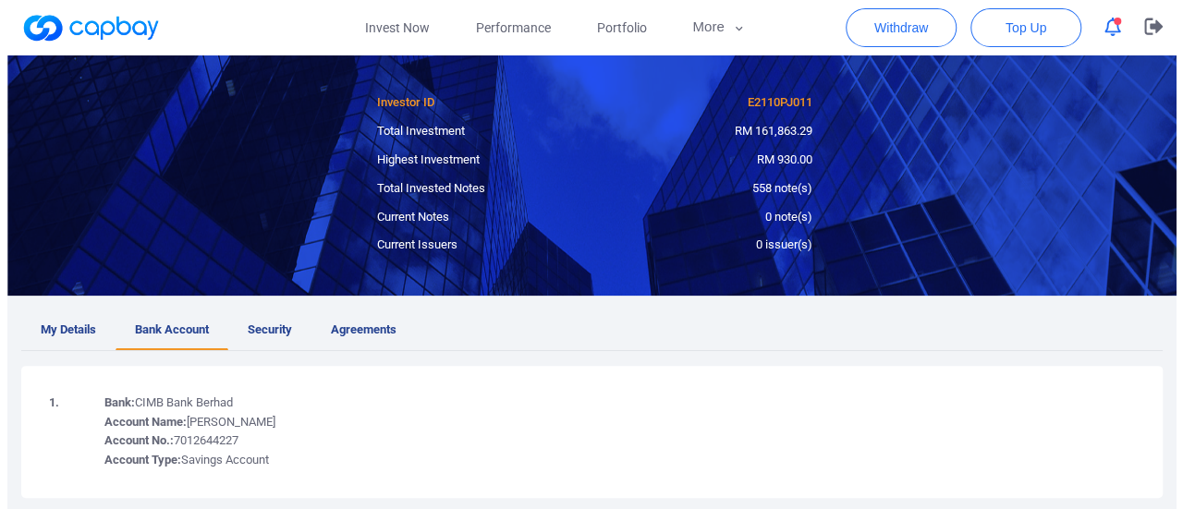
scroll to position [0, 0]
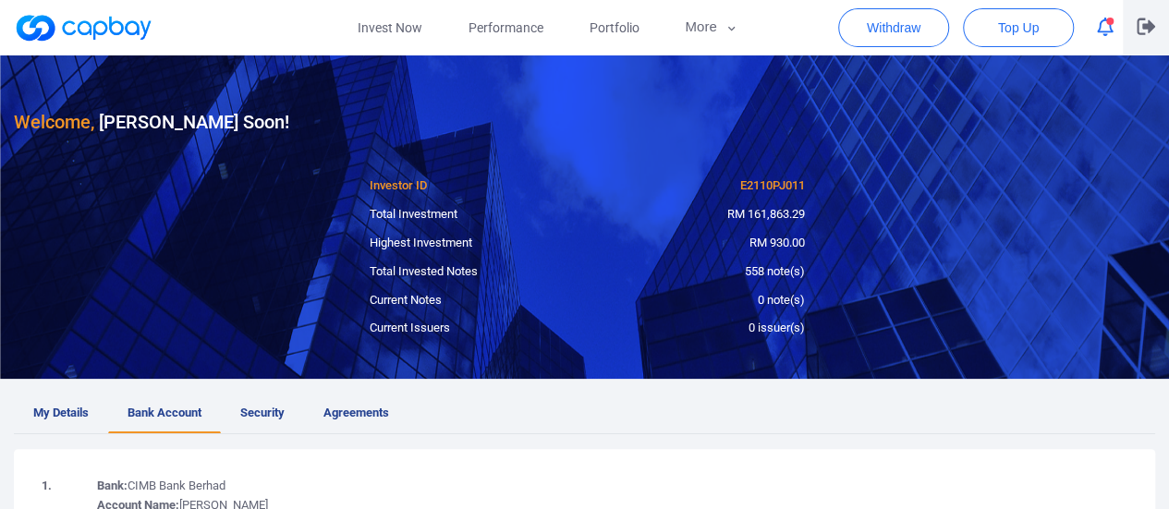
click at [1131, 38] on button "button" at bounding box center [1146, 27] width 46 height 55
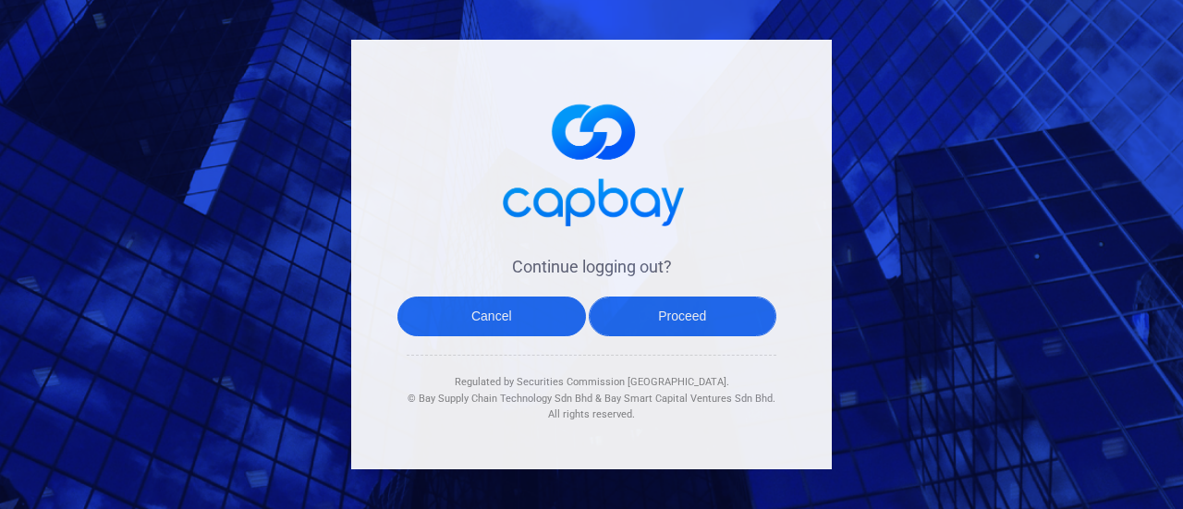
click at [667, 319] on button "Proceed" at bounding box center [683, 317] width 188 height 40
